Goal: Task Accomplishment & Management: Manage account settings

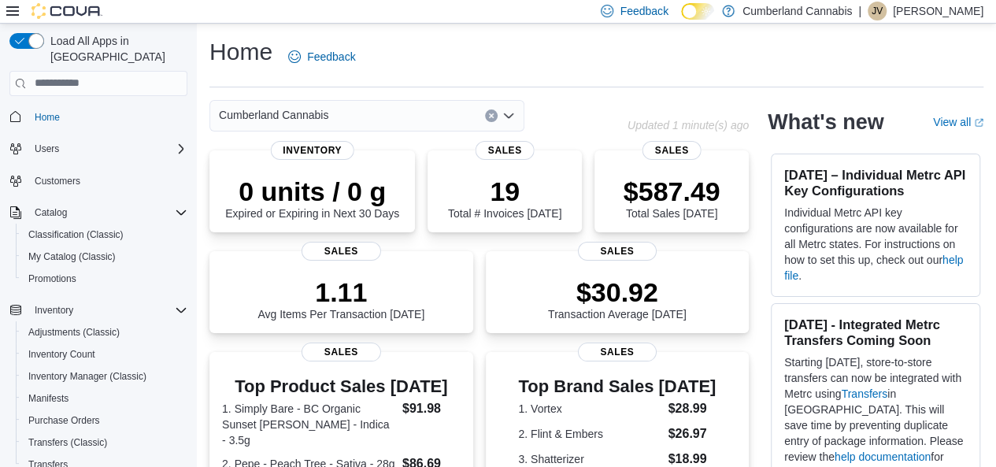
click at [942, 18] on p "Justin Valvasori" at bounding box center [938, 11] width 91 height 19
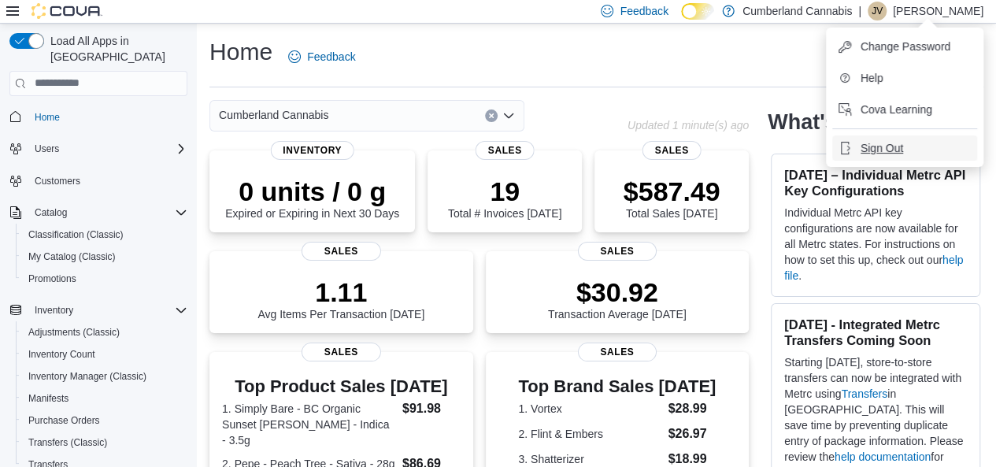
click at [887, 151] on span "Sign Out" at bounding box center [882, 148] width 43 height 16
